Goal: Book appointment/travel/reservation

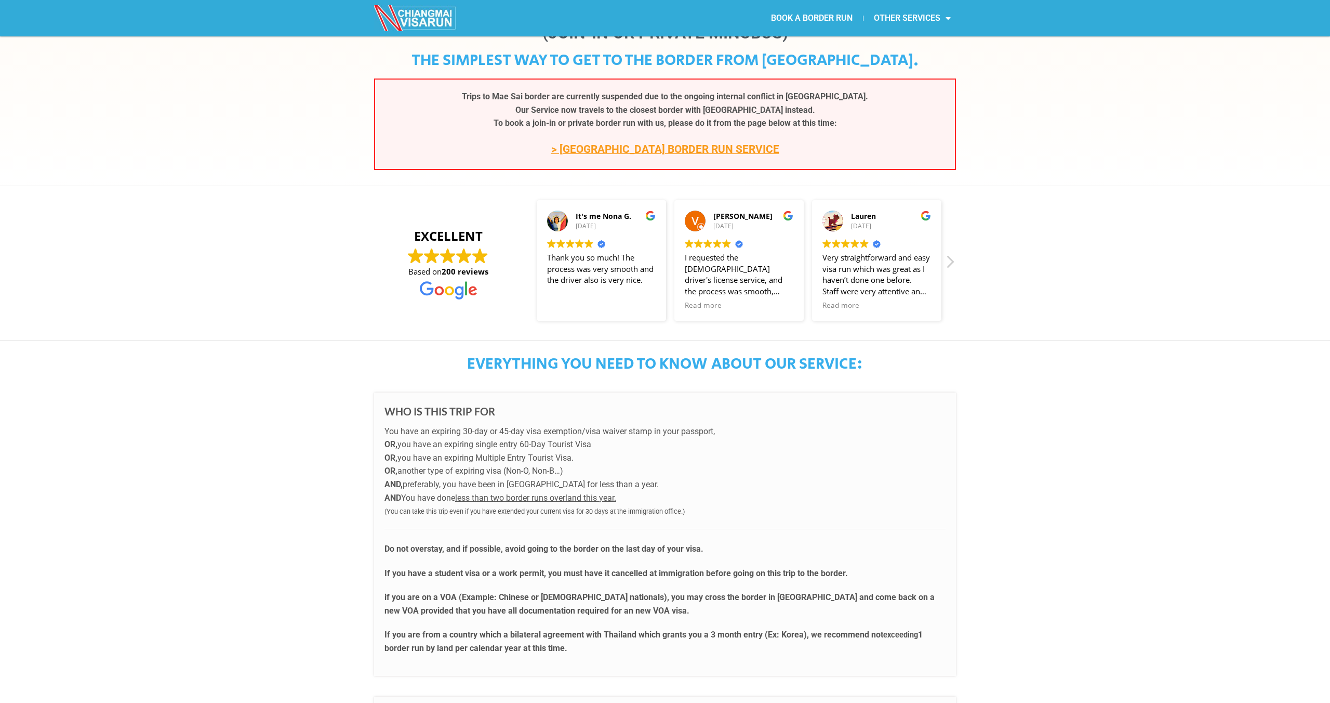
scroll to position [75, 0]
click at [498, 261] on div "Next review" at bounding box center [950, 264] width 12 height 25
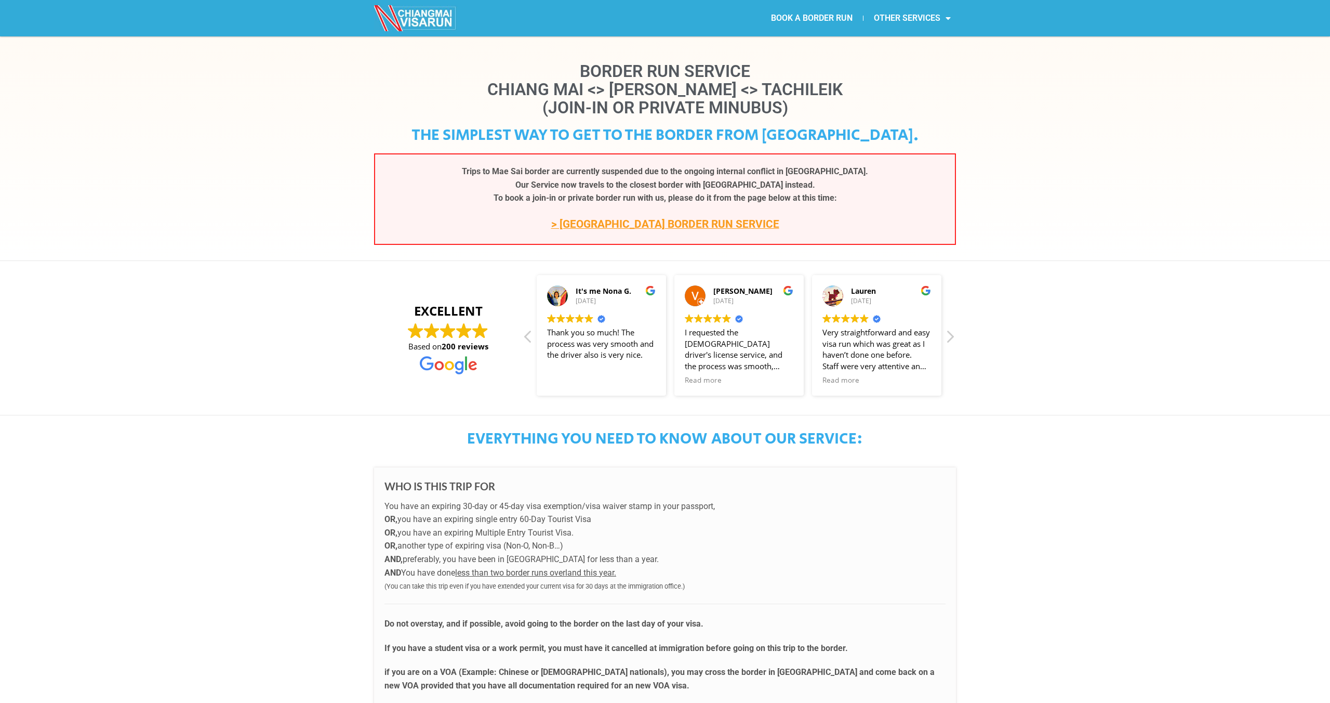
click at [498, 228] on link "> CHIANG KHONG BORDER RUN SERVICE" at bounding box center [665, 224] width 228 height 12
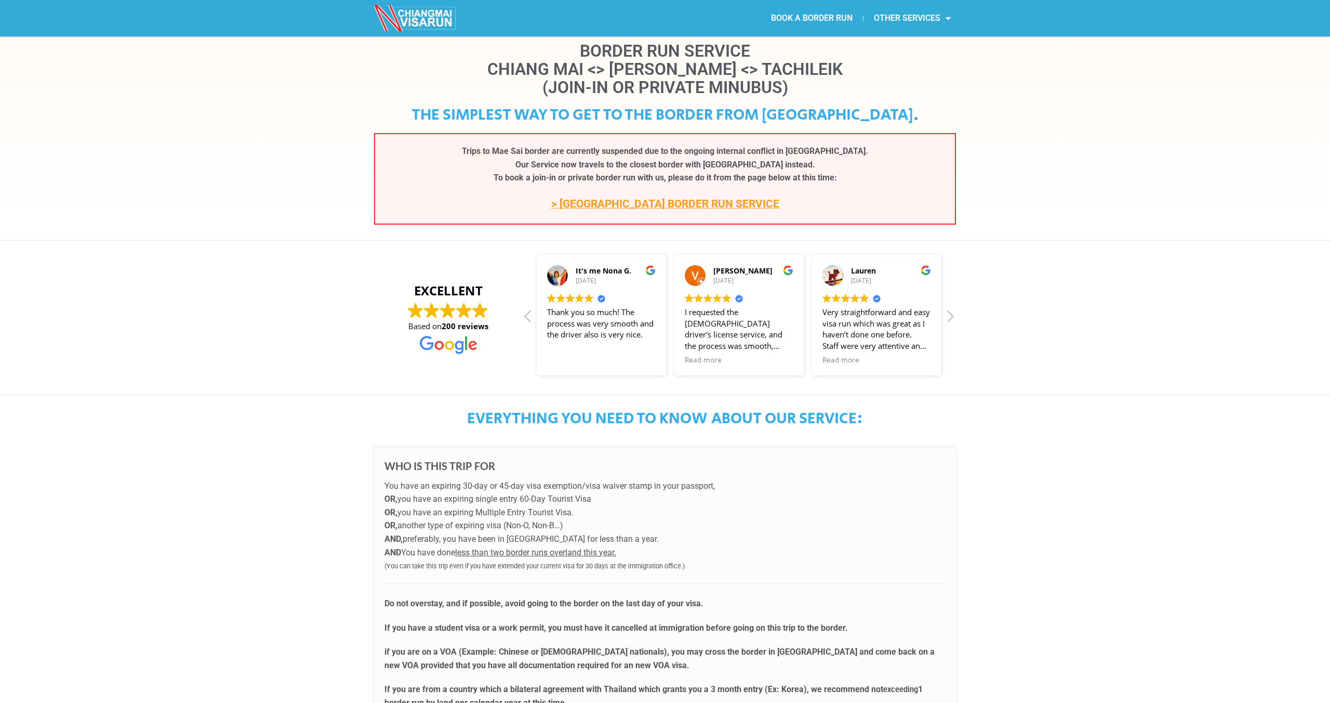
scroll to position [72, 0]
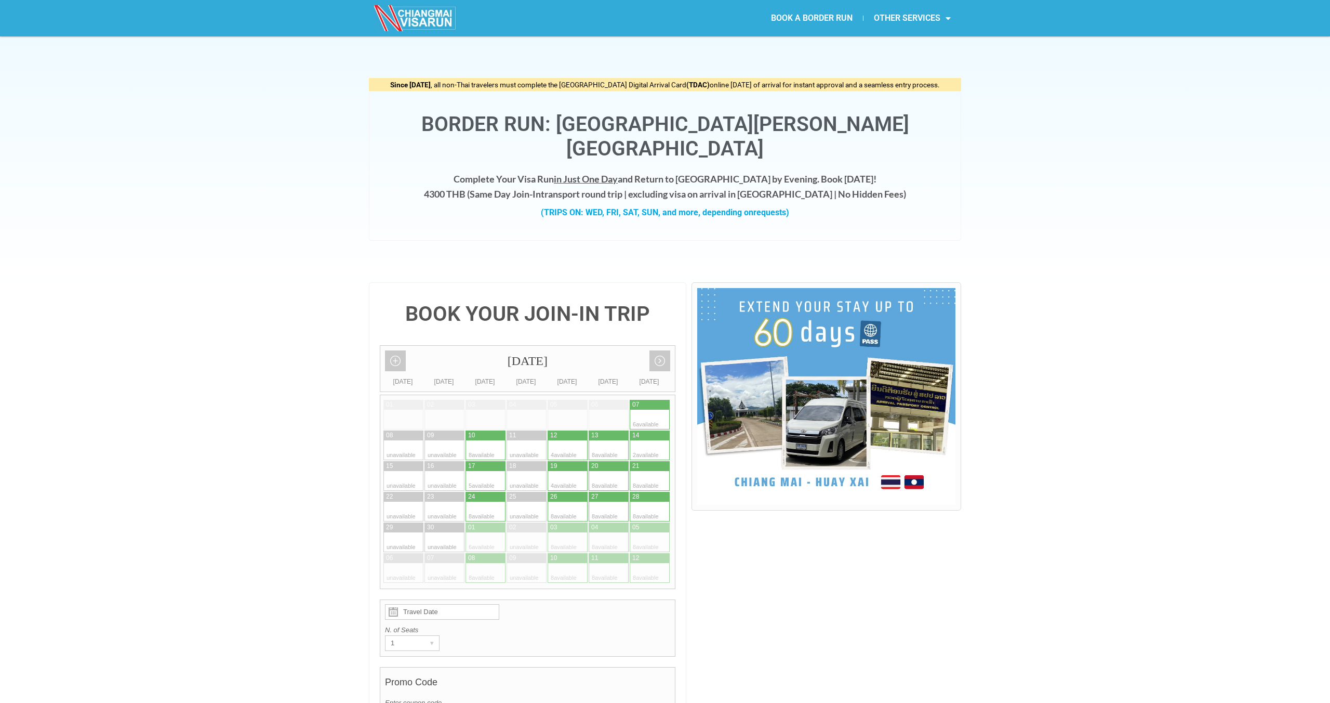
click at [845, 415] on img at bounding box center [826, 396] width 258 height 217
click at [654, 400] on div at bounding box center [660, 405] width 20 height 10
type input "[DATE]"
radio input "true"
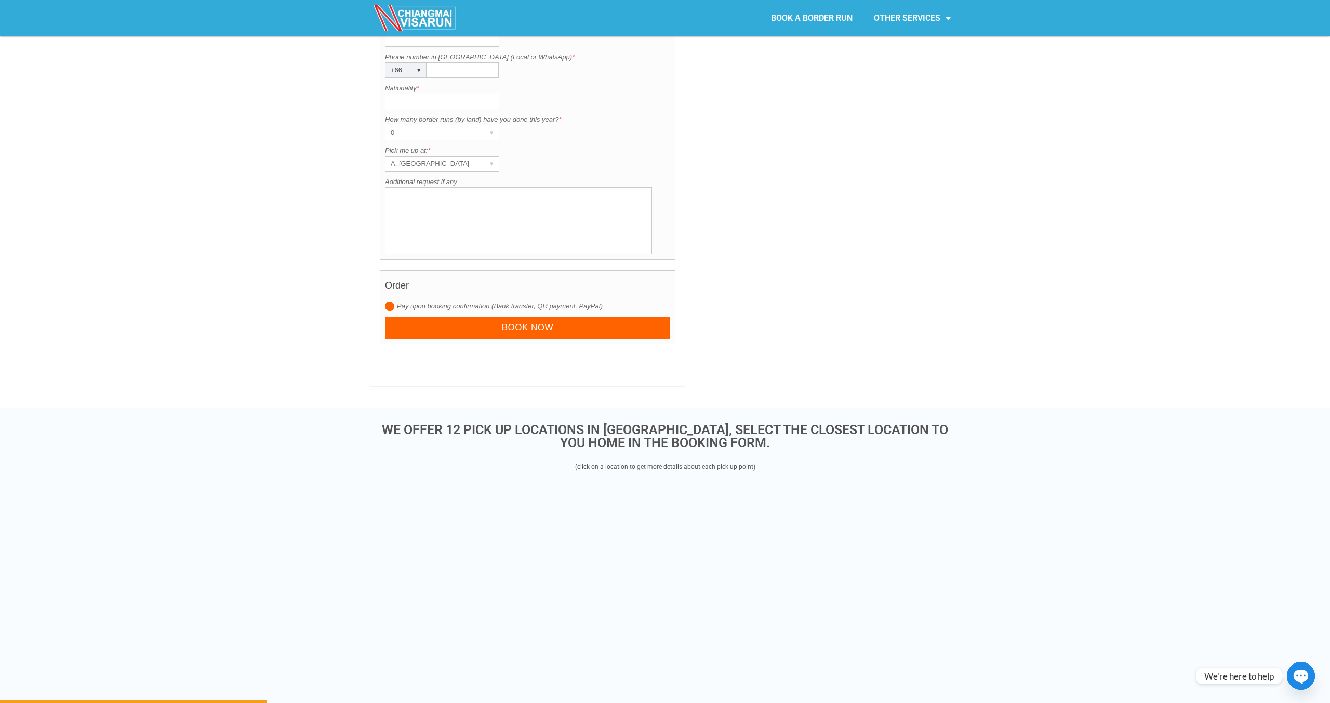
scroll to position [958, 0]
click at [897, 20] on link "OTHER SERVICES" at bounding box center [913, 18] width 98 height 24
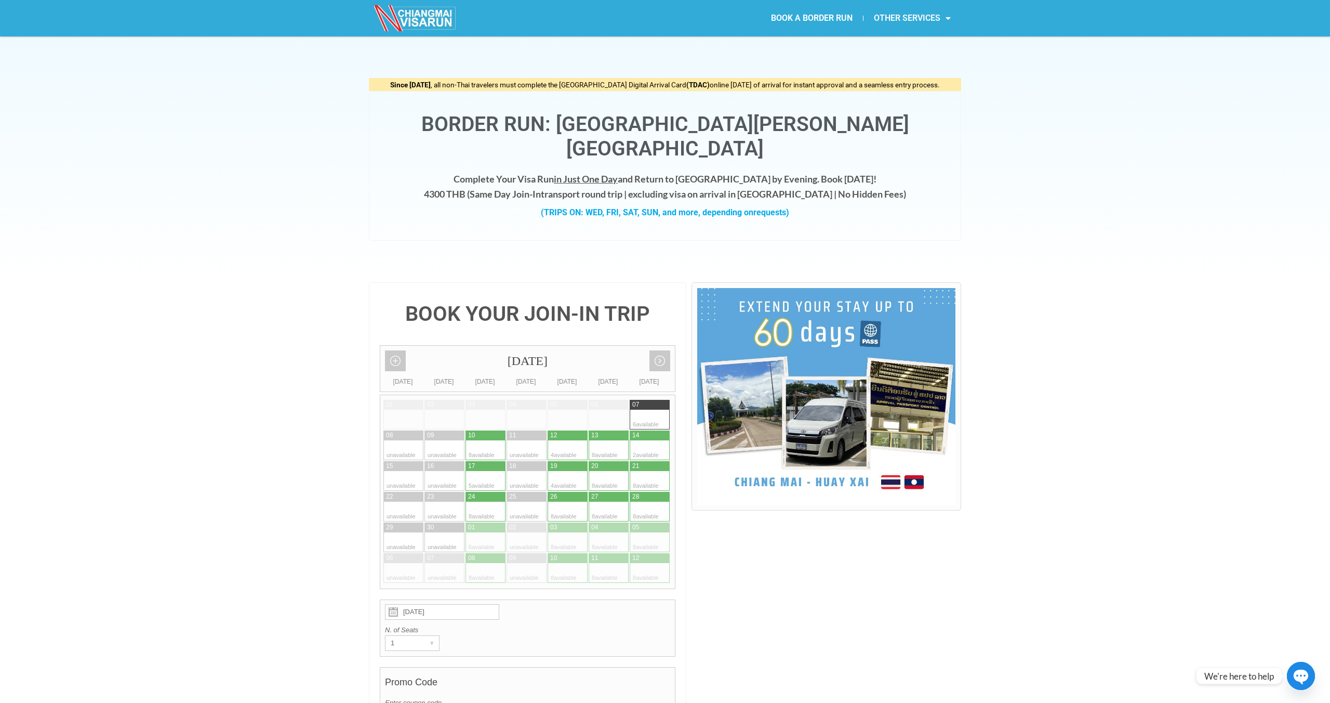
click at [897, 20] on link "OTHER SERVICES" at bounding box center [913, 18] width 98 height 24
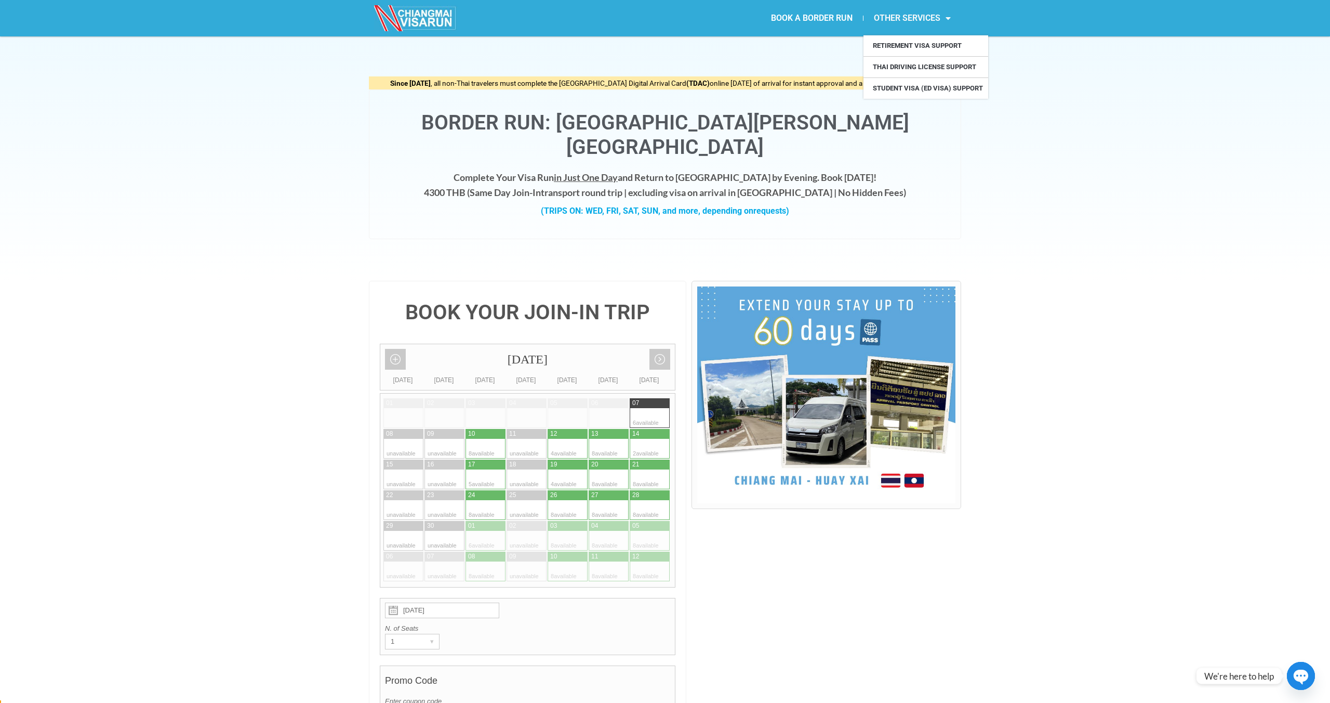
scroll to position [4, 0]
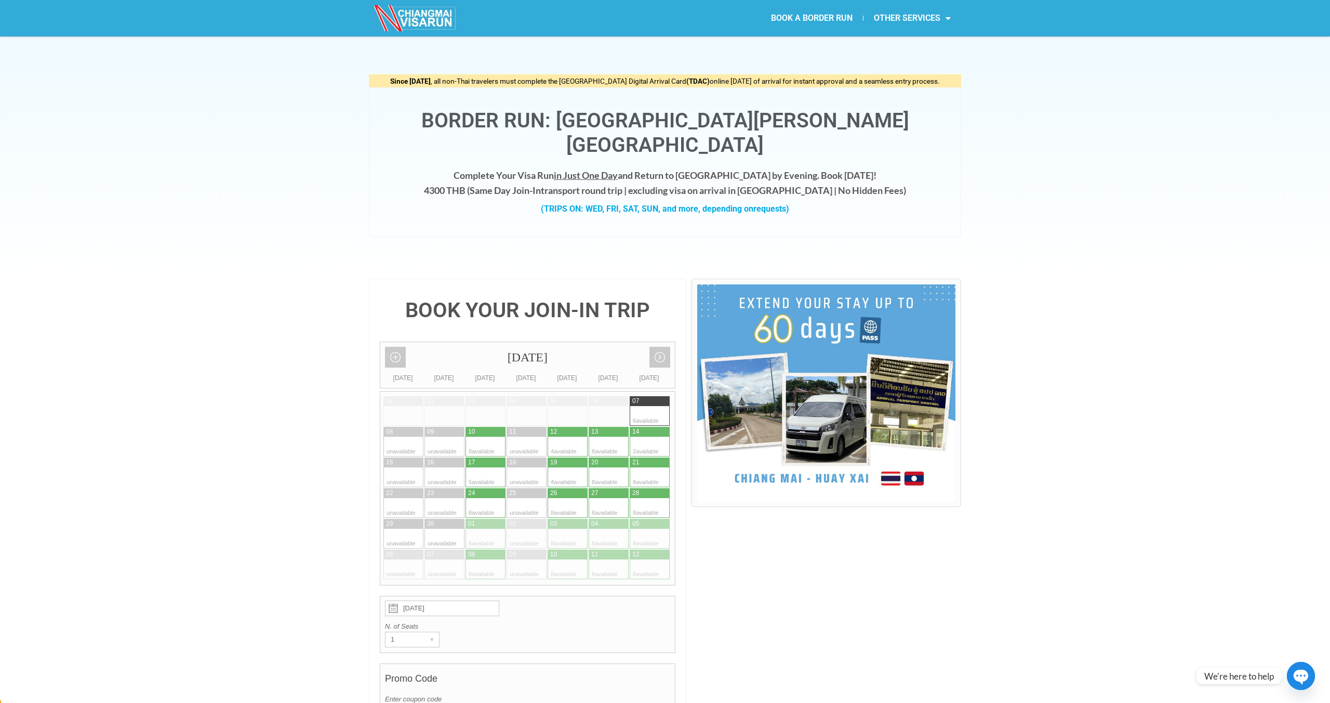
drag, startPoint x: 631, startPoint y: 169, endPoint x: 646, endPoint y: 232, distance: 64.2
click at [643, 207] on div "Border Run: [GEOGRAPHIC_DATA][PERSON_NAME][GEOGRAPHIC_DATA] Complete Your Visa …" at bounding box center [665, 162] width 592 height 150
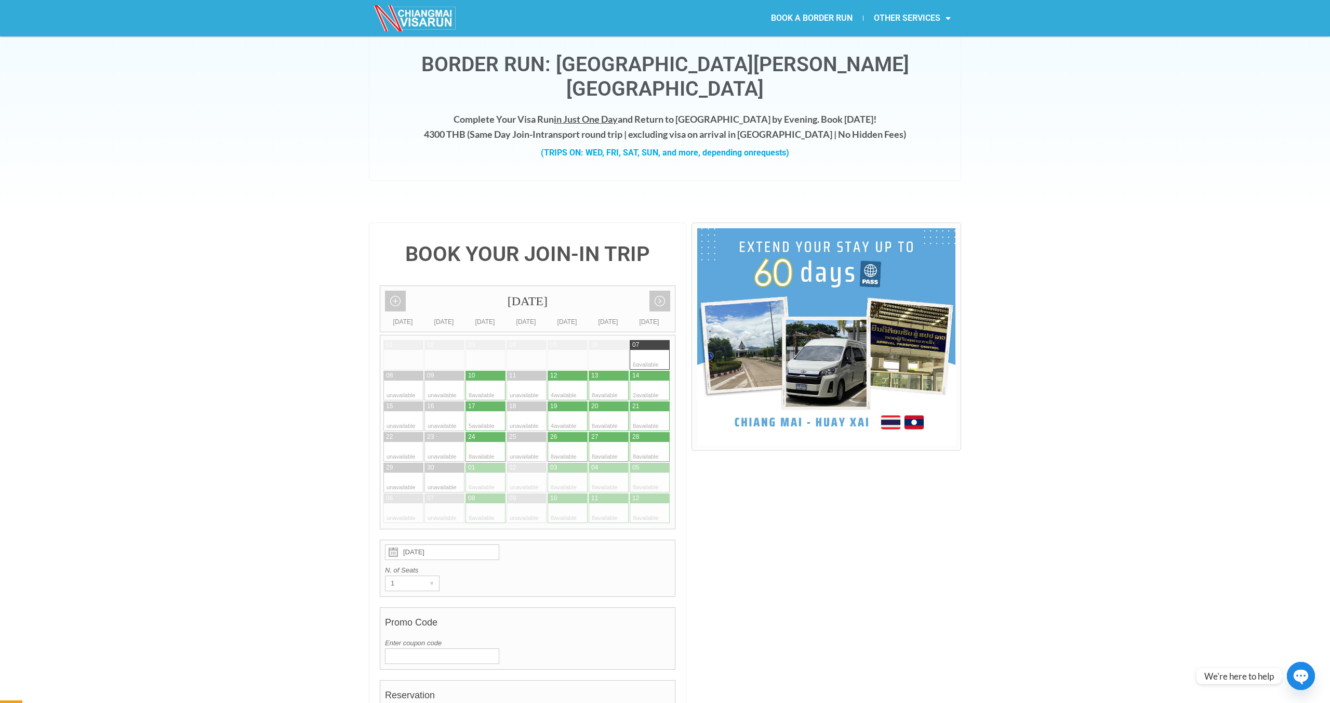
scroll to position [78, 0]
